Goal: Task Accomplishment & Management: Manage account settings

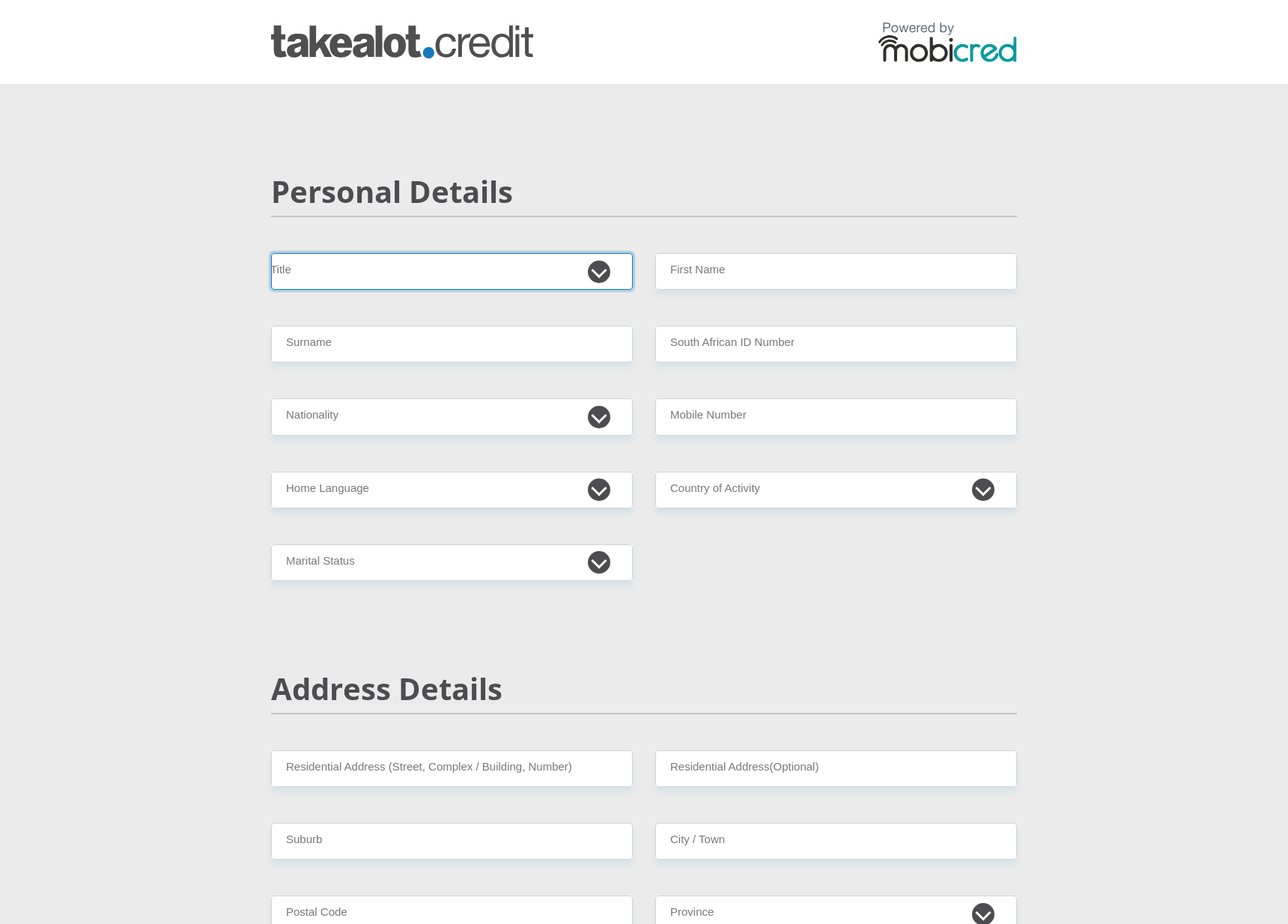
click at [407, 276] on select "Mr Ms Mrs Dr Other" at bounding box center [451, 272] width 362 height 36
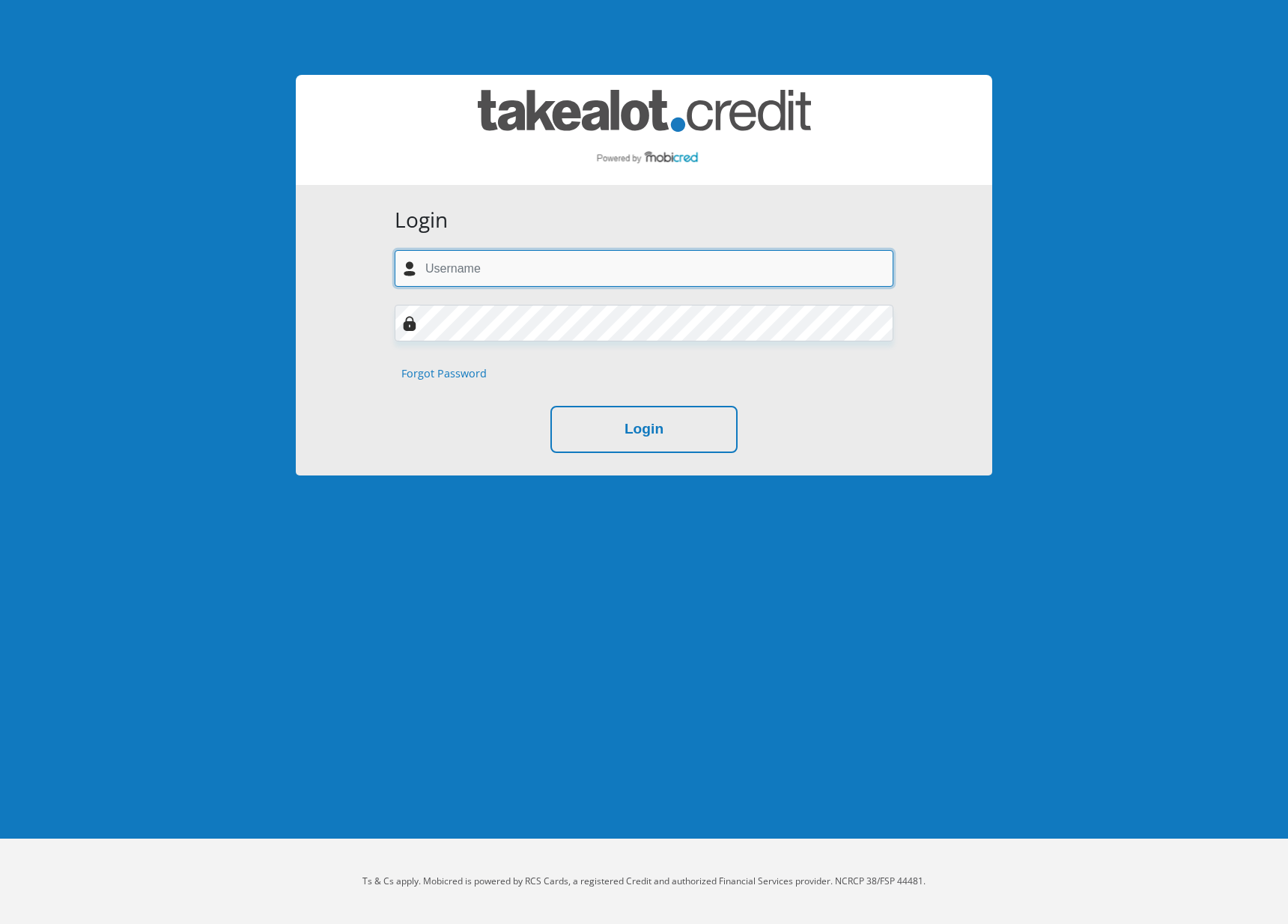
click at [670, 271] on input "text" at bounding box center [644, 268] width 498 height 36
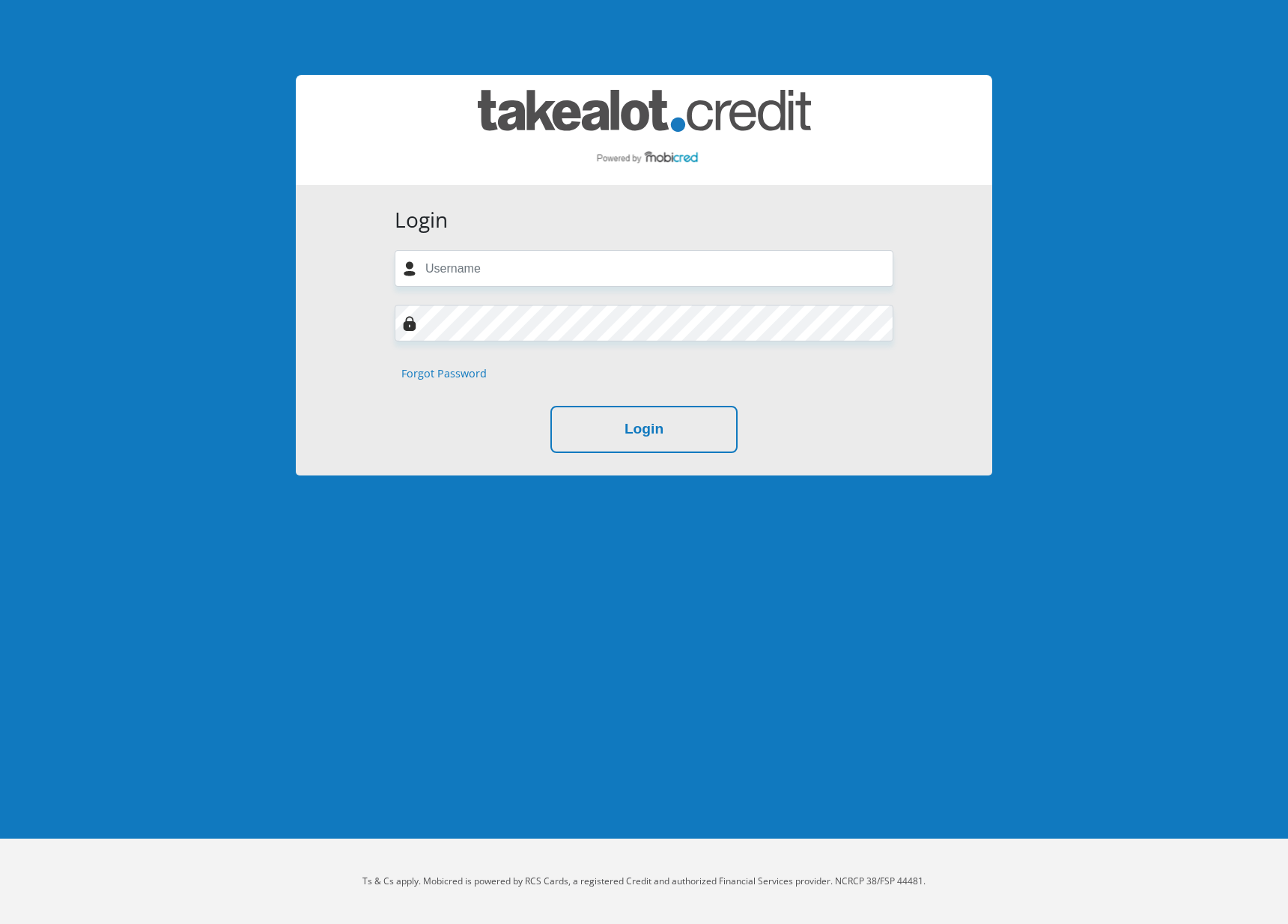
drag, startPoint x: 836, startPoint y: 209, endPoint x: 861, endPoint y: 172, distance: 44.7
click at [836, 209] on h3 "Login" at bounding box center [644, 220] width 498 height 26
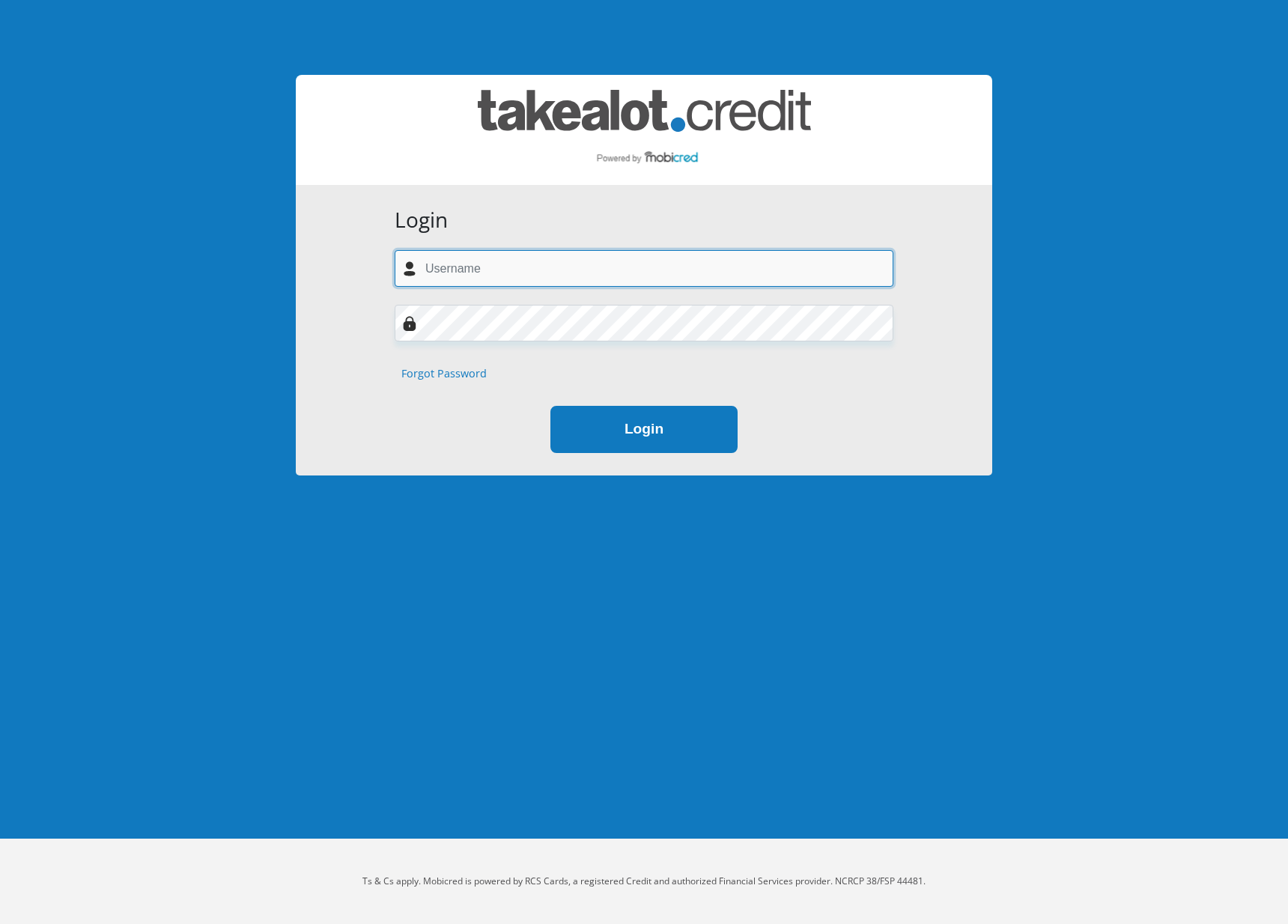
type input "bruce@galacticdigital.co.za"
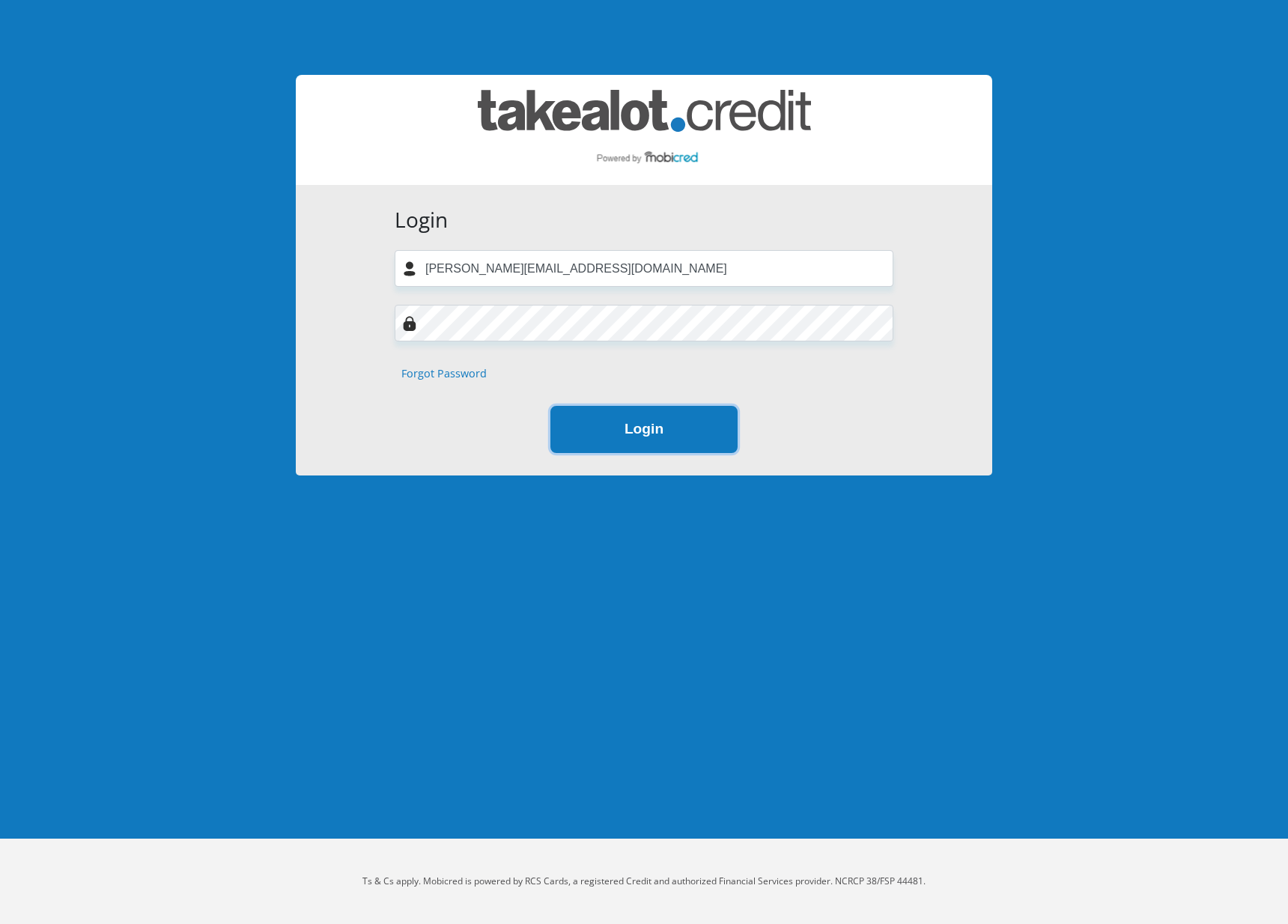
click at [692, 426] on button "Login" at bounding box center [644, 429] width 187 height 47
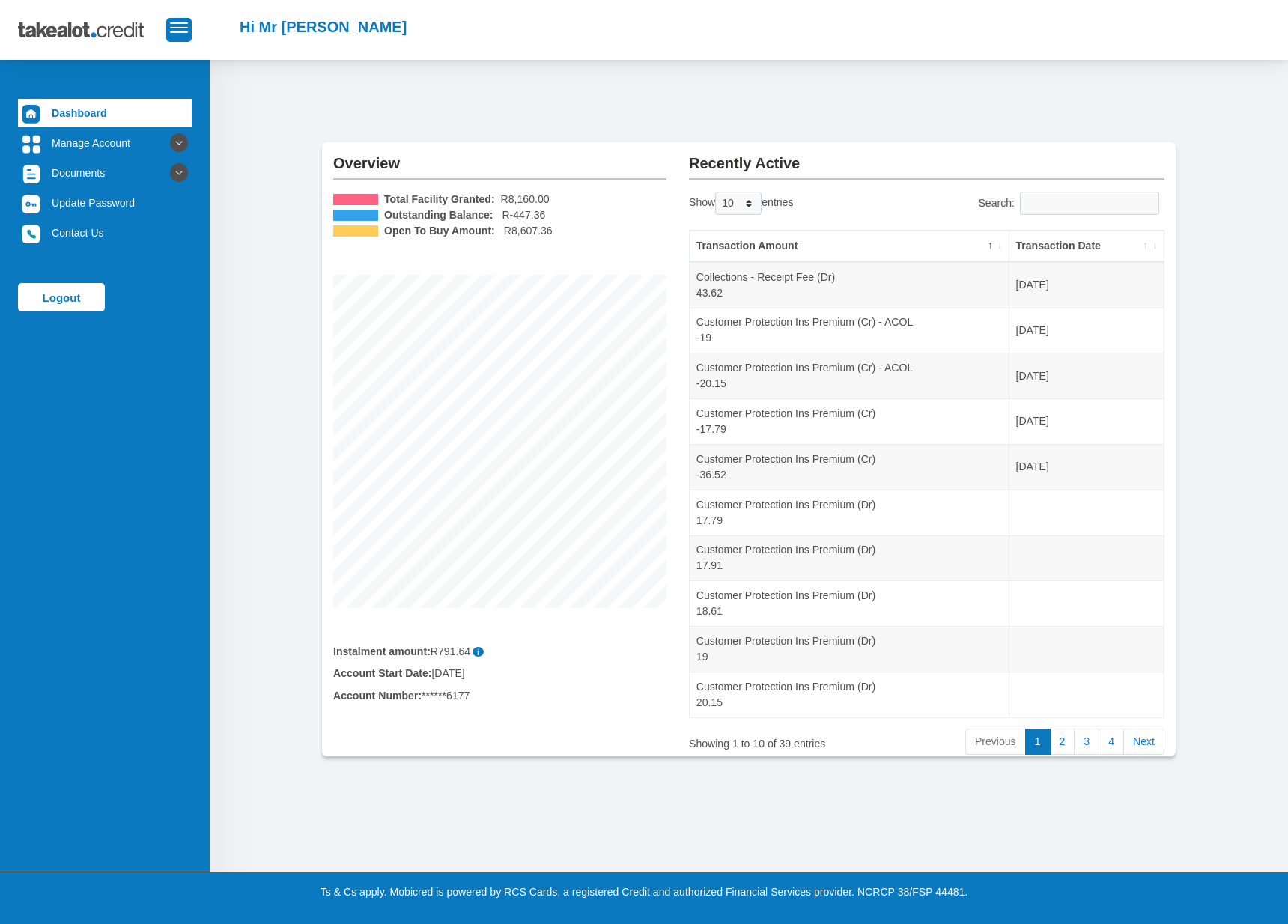
drag, startPoint x: 445, startPoint y: 651, endPoint x: 475, endPoint y: 651, distance: 30.0
click at [475, 651] on div "Instalment amount: R791.64 i" at bounding box center [499, 652] width 333 height 15
click at [84, 140] on link "Manage Account" at bounding box center [105, 143] width 174 height 29
